Goal: Task Accomplishment & Management: Complete application form

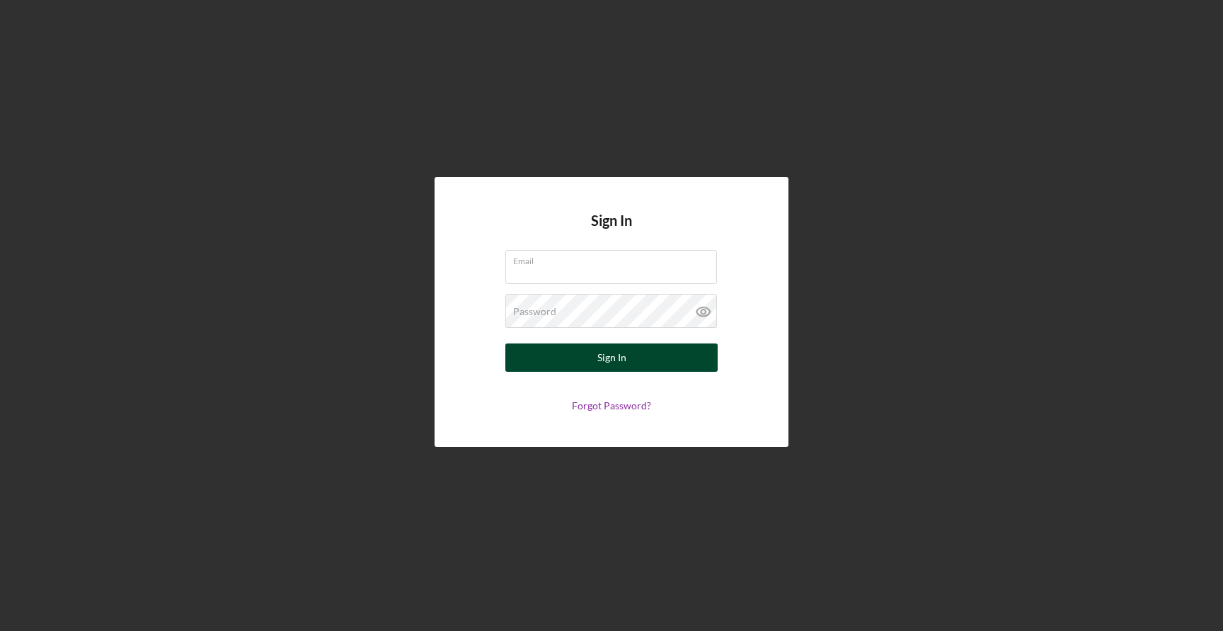
type input "[EMAIL_ADDRESS][DOMAIN_NAME]"
click at [599, 354] on div "Sign In" at bounding box center [611, 357] width 29 height 28
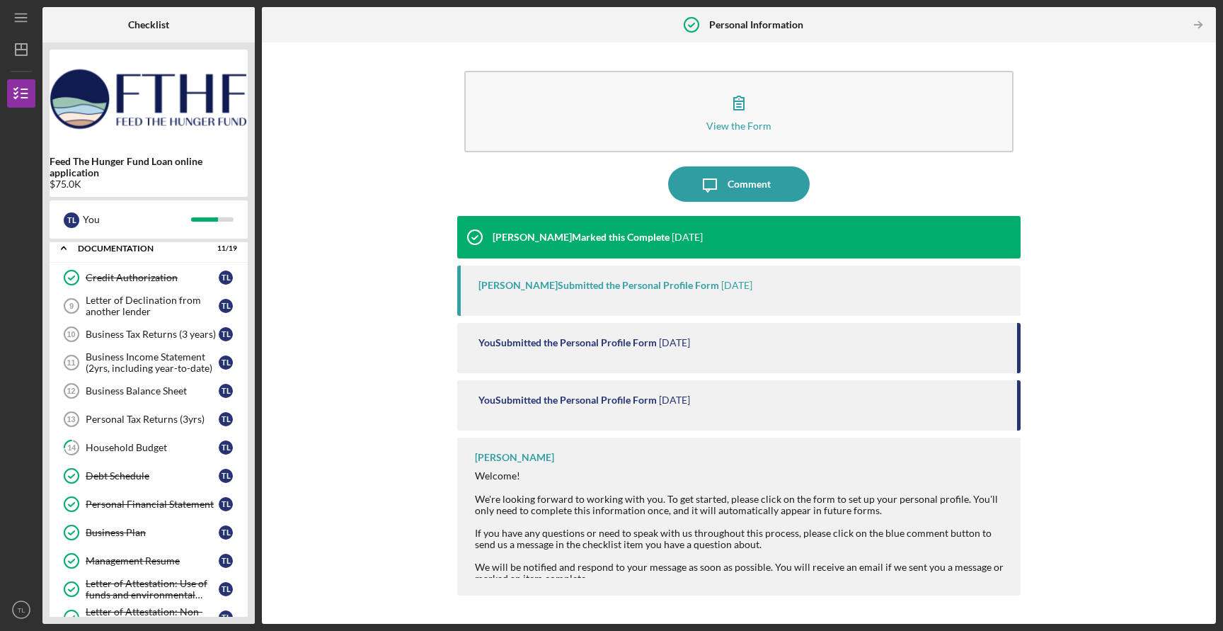
scroll to position [326, 0]
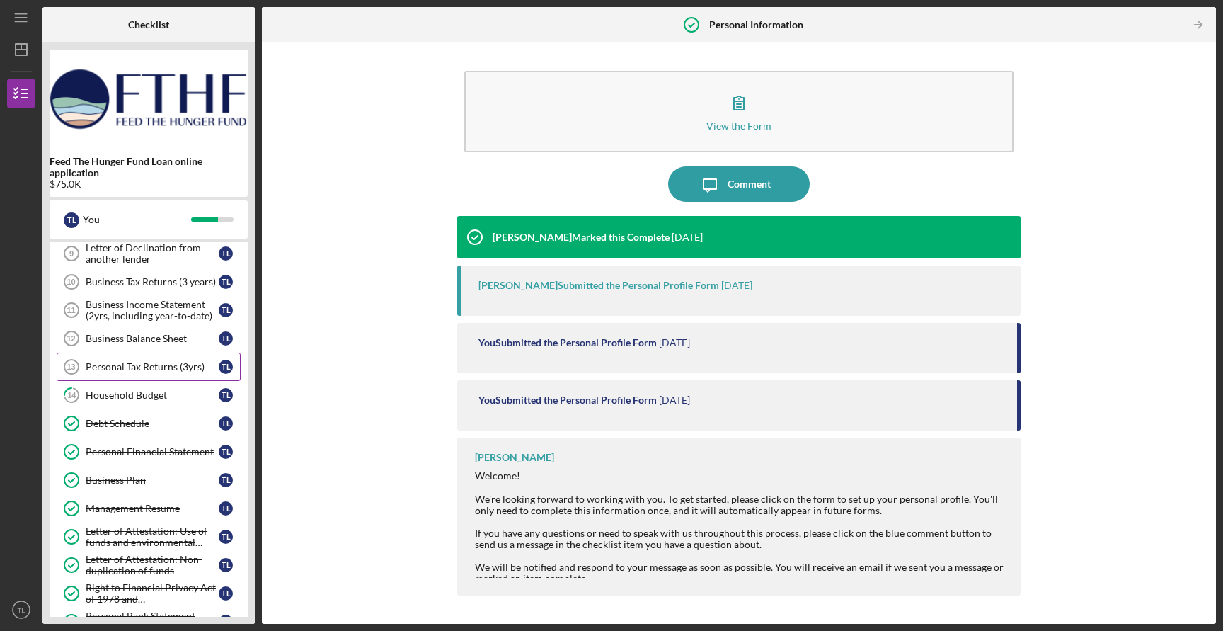
click at [154, 367] on div "Personal Tax Returns (3yrs)" at bounding box center [152, 366] width 133 height 11
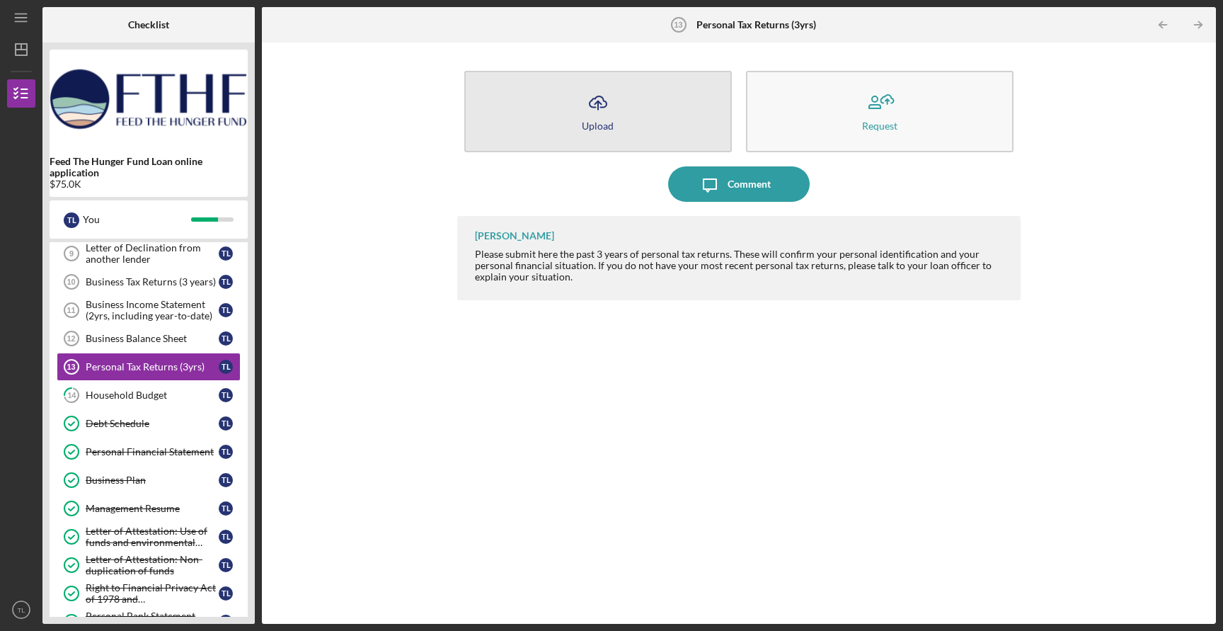
click at [611, 135] on button "Icon/Upload Upload" at bounding box center [598, 111] width 268 height 81
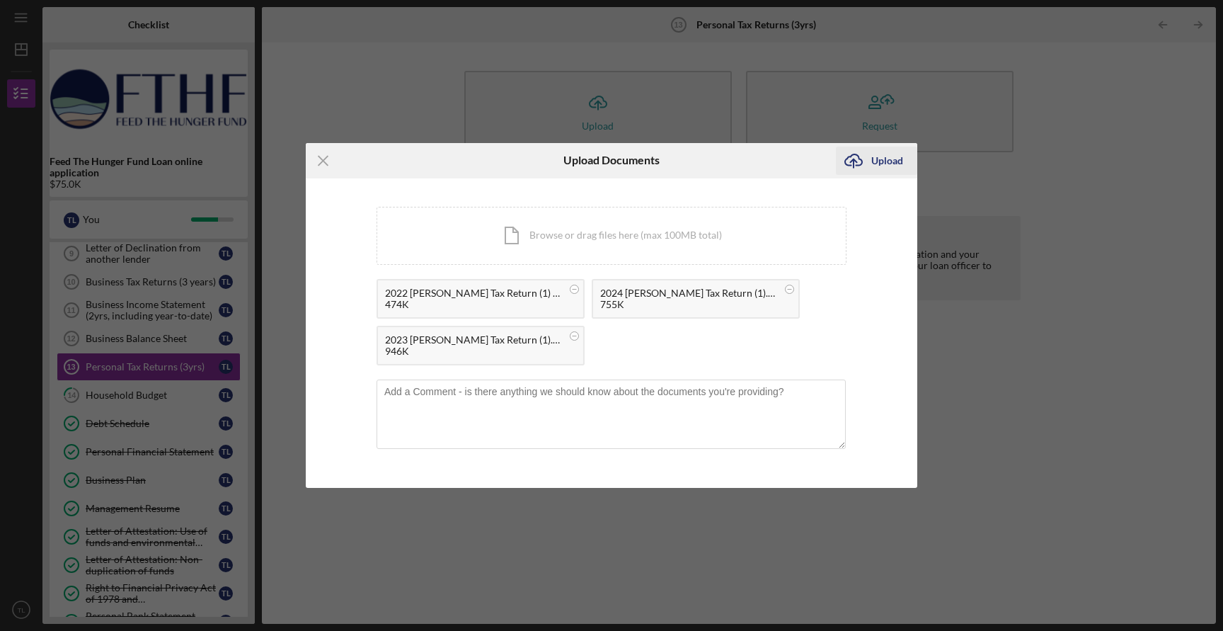
click at [883, 154] on div "Upload" at bounding box center [887, 161] width 32 height 28
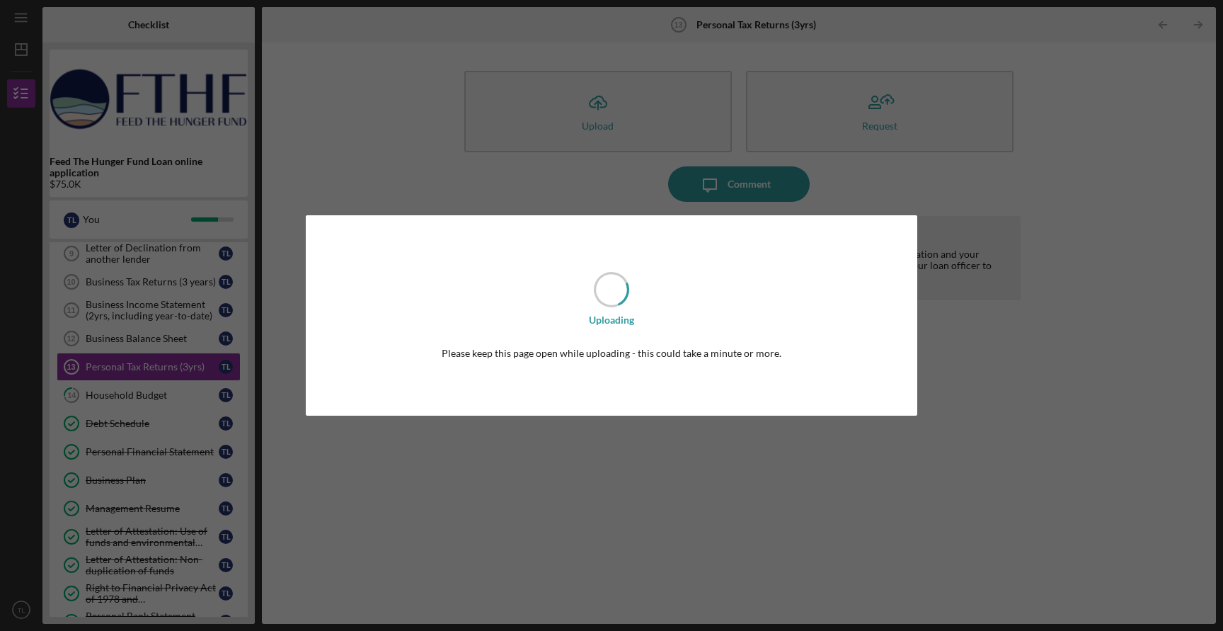
click at [436, 193] on div "Uploading Please keep this page open while uploading - this could take a minute…" at bounding box center [611, 315] width 1223 height 631
click at [397, 325] on div "Uploading Please keep this page open while uploading - this could take a minute…" at bounding box center [612, 315] width 612 height 200
